Goal: Transaction & Acquisition: Purchase product/service

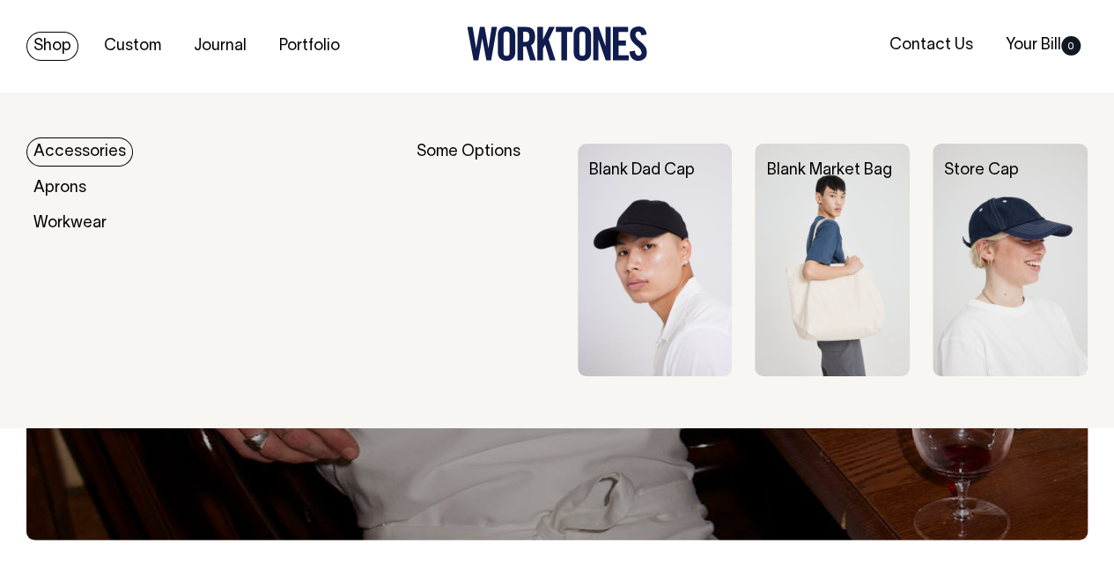
click at [639, 255] on img at bounding box center [655, 260] width 155 height 233
click at [963, 206] on img at bounding box center [1010, 260] width 155 height 233
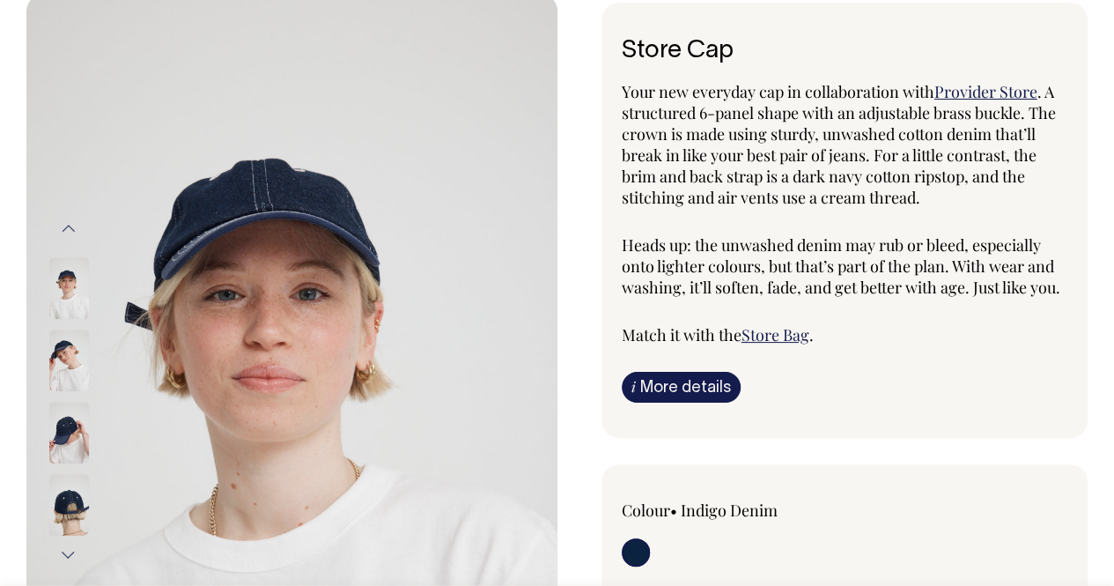
scroll to position [98, 0]
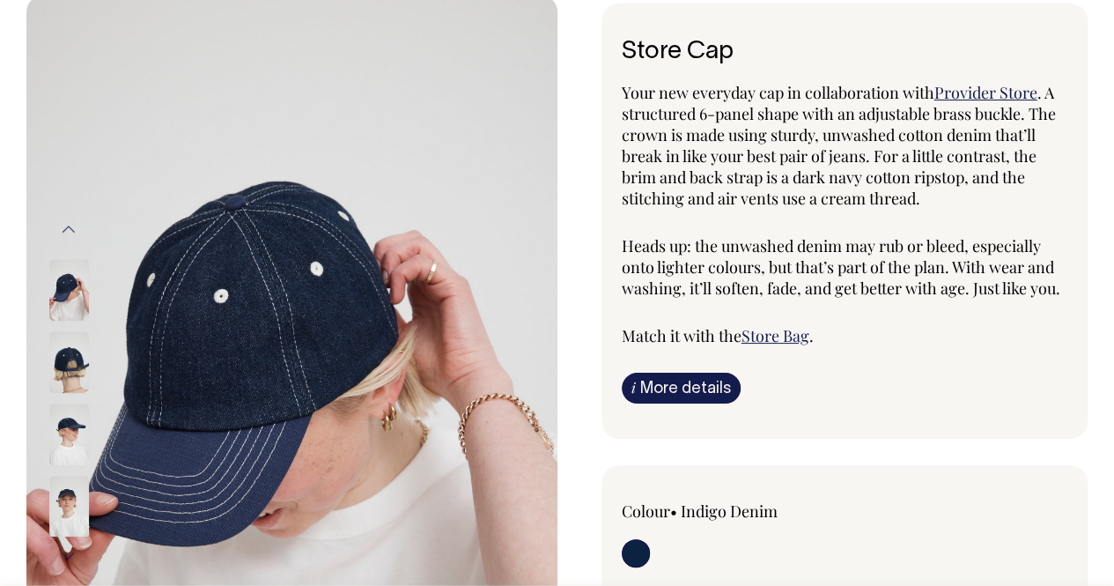
click at [69, 359] on img at bounding box center [69, 362] width 40 height 62
